Goal: Task Accomplishment & Management: Use online tool/utility

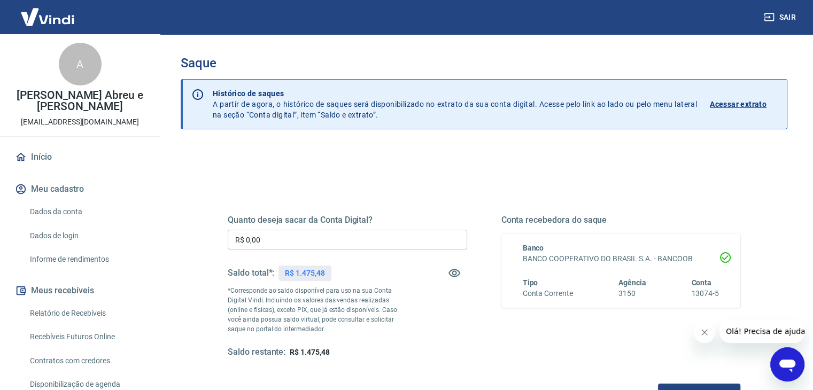
click at [317, 270] on p "R$ 1.475,48" at bounding box center [305, 273] width 40 height 11
copy div "R$ 1.475,48"
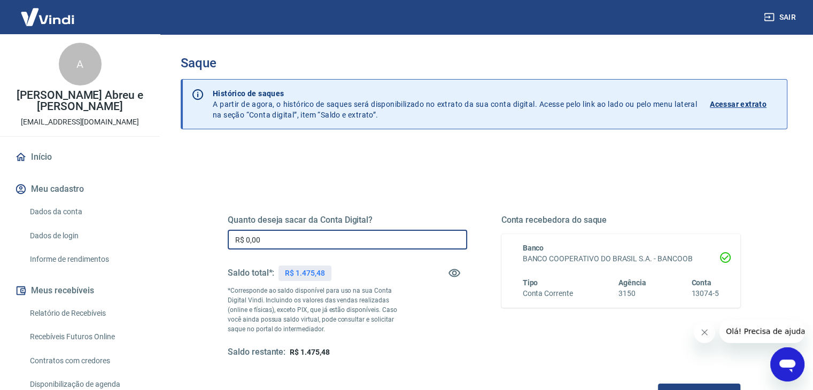
drag, startPoint x: 299, startPoint y: 238, endPoint x: 205, endPoint y: 239, distance: 94.1
click at [205, 239] on div "Quanto deseja sacar da Conta Digital? R$ 0,00 ​ Saldo total*: R$ 1.475,48 *Corr…" at bounding box center [484, 292] width 564 height 249
paste input "1.475,48"
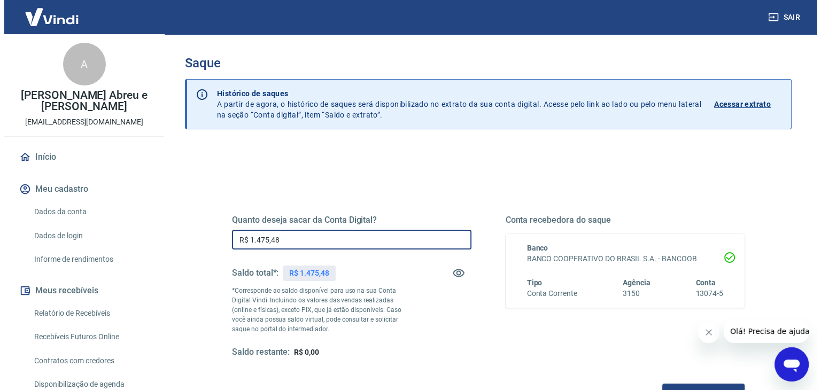
scroll to position [107, 0]
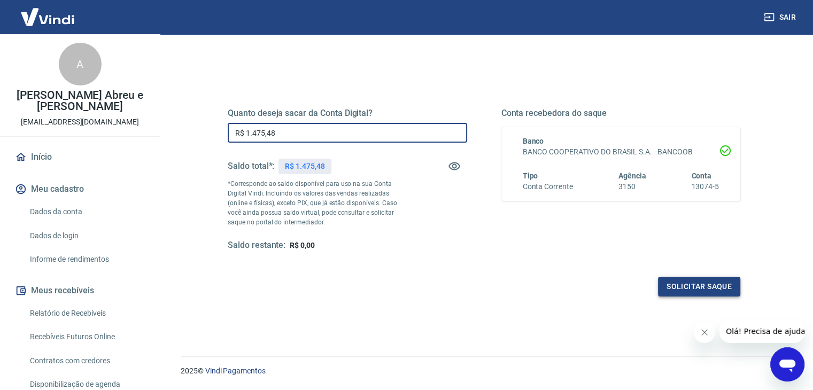
type input "R$ 1.475,48"
click at [691, 289] on button "Solicitar saque" at bounding box center [699, 287] width 82 height 20
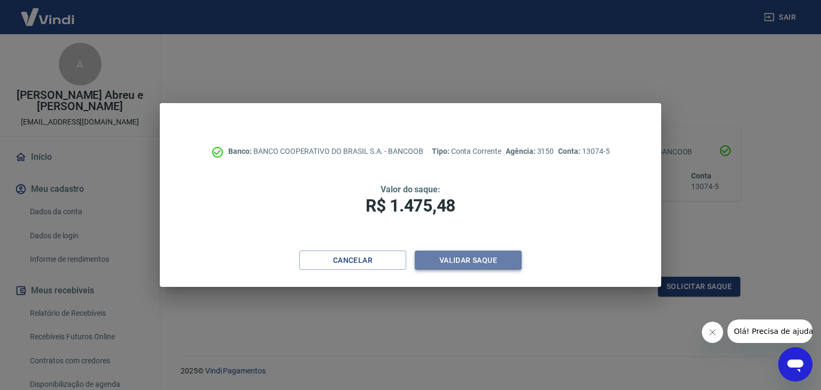
click at [476, 264] on button "Validar saque" at bounding box center [468, 261] width 107 height 20
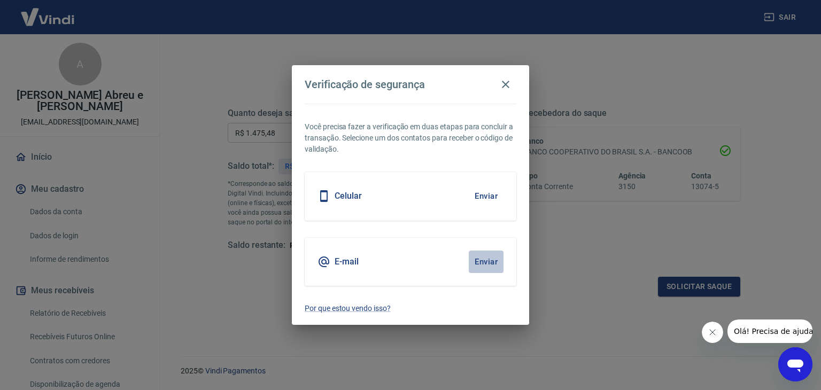
click at [488, 259] on button "Enviar" at bounding box center [486, 262] width 35 height 22
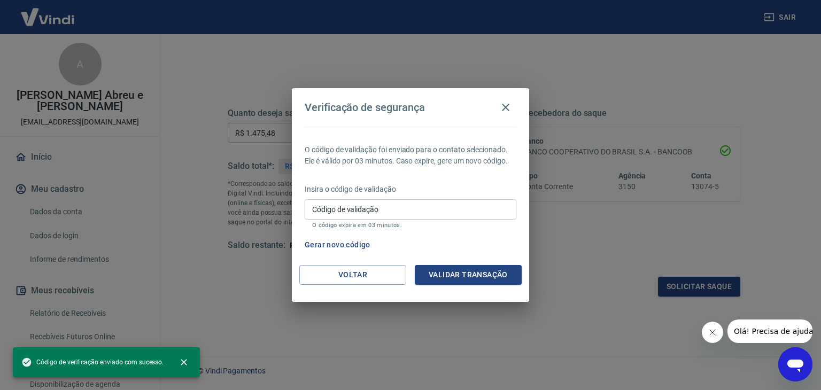
click at [423, 209] on input "Código de validação" at bounding box center [411, 209] width 212 height 20
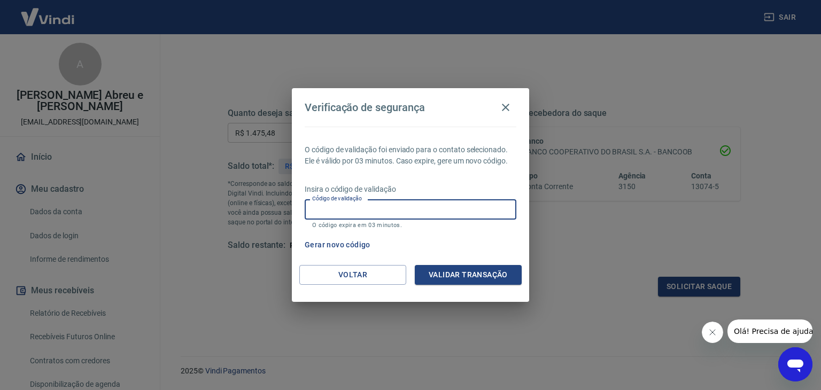
paste input "169439"
type input "169439"
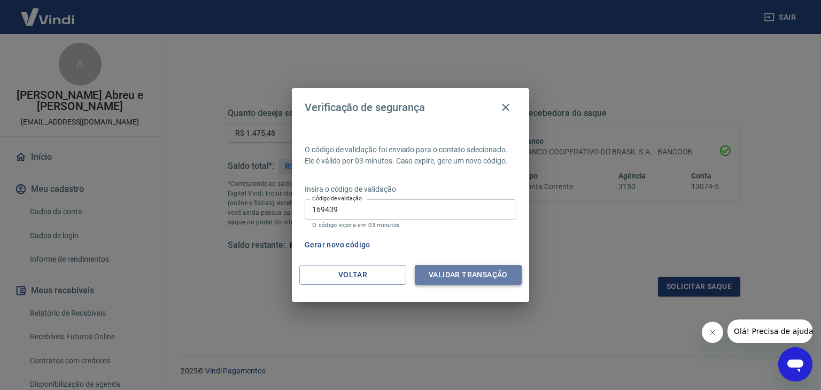
click at [463, 276] on button "Validar transação" at bounding box center [468, 275] width 107 height 20
